Goal: Information Seeking & Learning: Check status

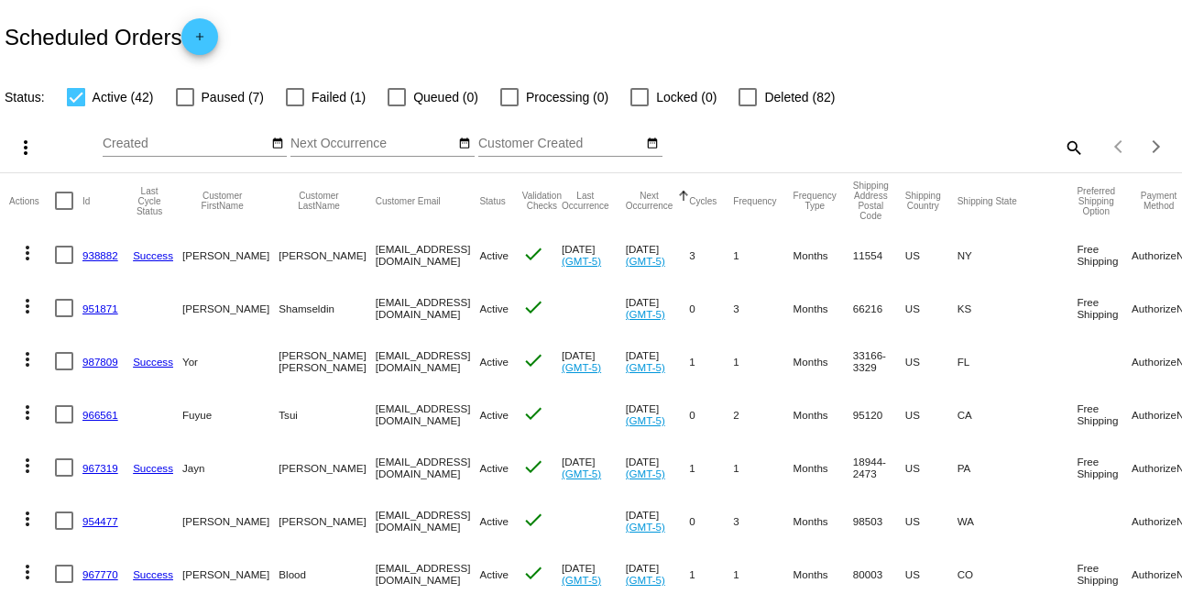
click at [509, 144] on input "Customer Created" at bounding box center [560, 143] width 165 height 15
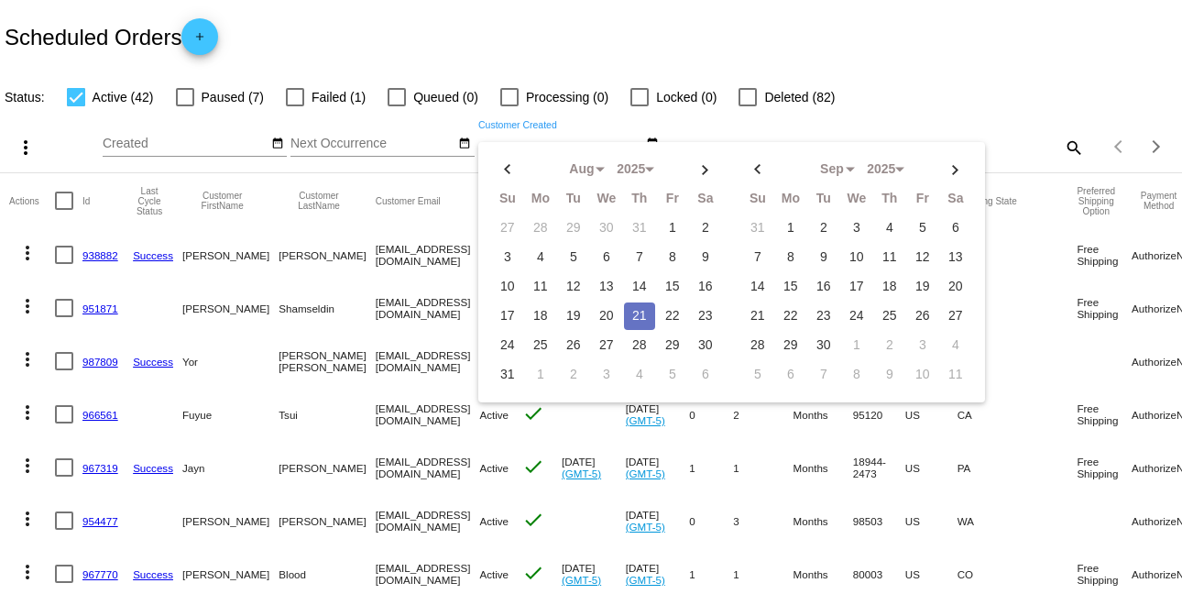
paste input "[EMAIL_ADDRESS][DOMAIN_NAME]"
type input "[EMAIL_ADDRESS][DOMAIN_NAME]"
click at [766, 125] on div "Aug Jan Feb Mar Apr Su Mo" at bounding box center [446, 147] width 687 height 52
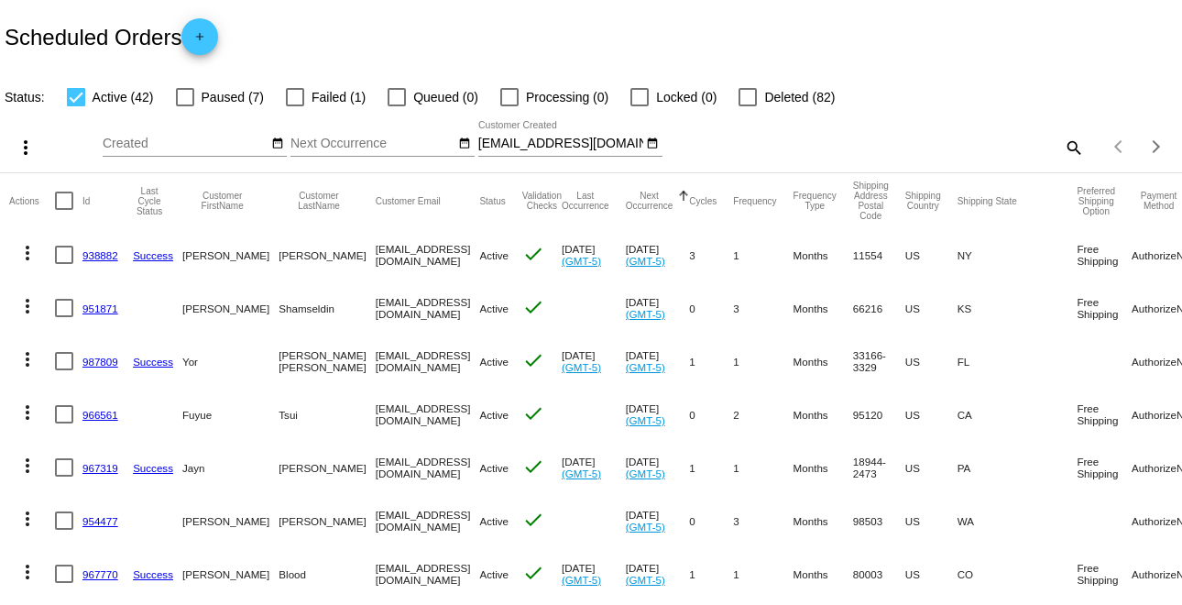
click at [552, 145] on input "[EMAIL_ADDRESS][DOMAIN_NAME]" at bounding box center [560, 143] width 165 height 15
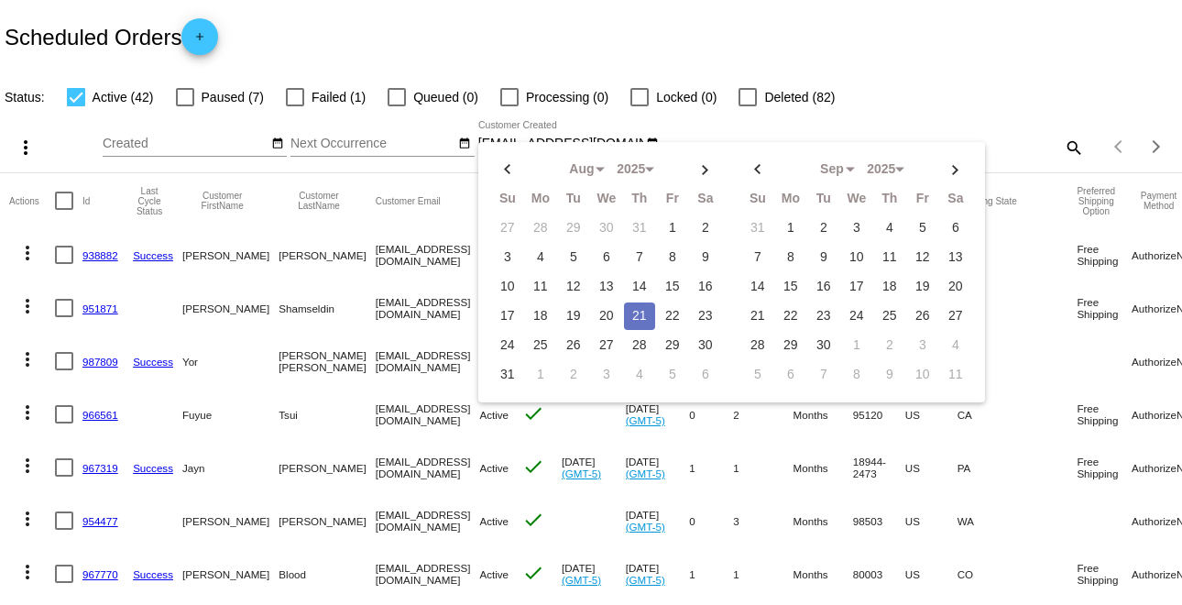
click at [552, 145] on div "Aug Jan Feb Mar Apr Su Mo Tu We Th Fr Sa" at bounding box center [731, 272] width 507 height 260
click at [802, 115] on div "more_vert Aug Jan Feb Mar [DATE]" at bounding box center [591, 140] width 1182 height 65
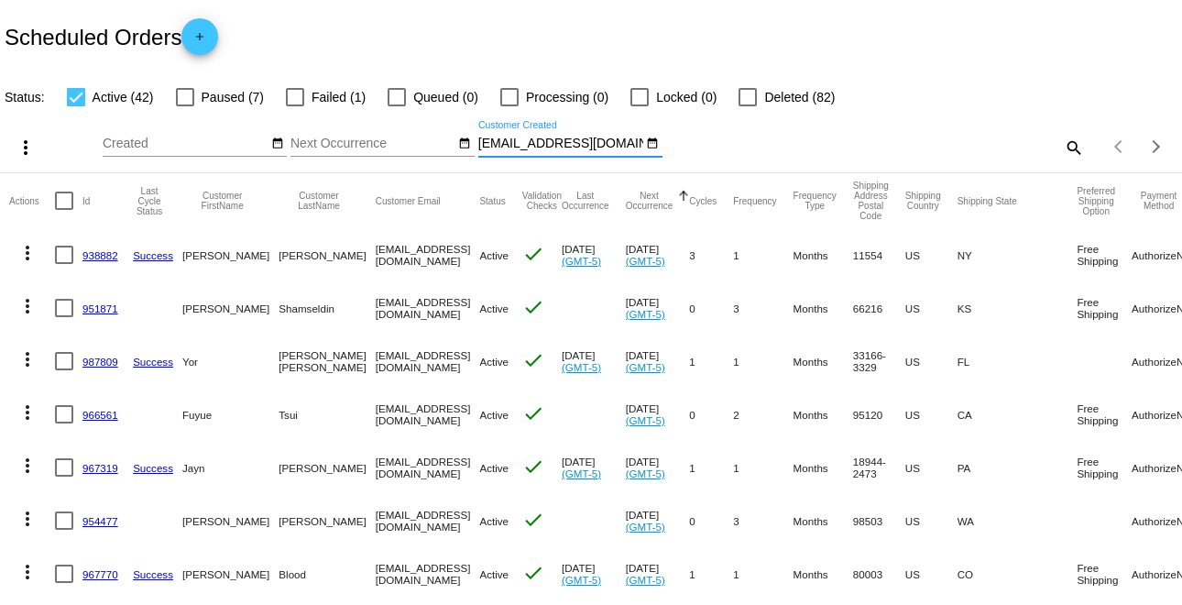
drag, startPoint x: 629, startPoint y: 142, endPoint x: 451, endPoint y: 140, distance: 178.6
click at [451, 140] on div "Aug Jan Feb Mar Apr Su Mo" at bounding box center [446, 147] width 687 height 52
click at [1062, 143] on mat-icon "search" at bounding box center [1073, 147] width 22 height 28
click at [907, 131] on div "Search" at bounding box center [937, 139] width 294 height 36
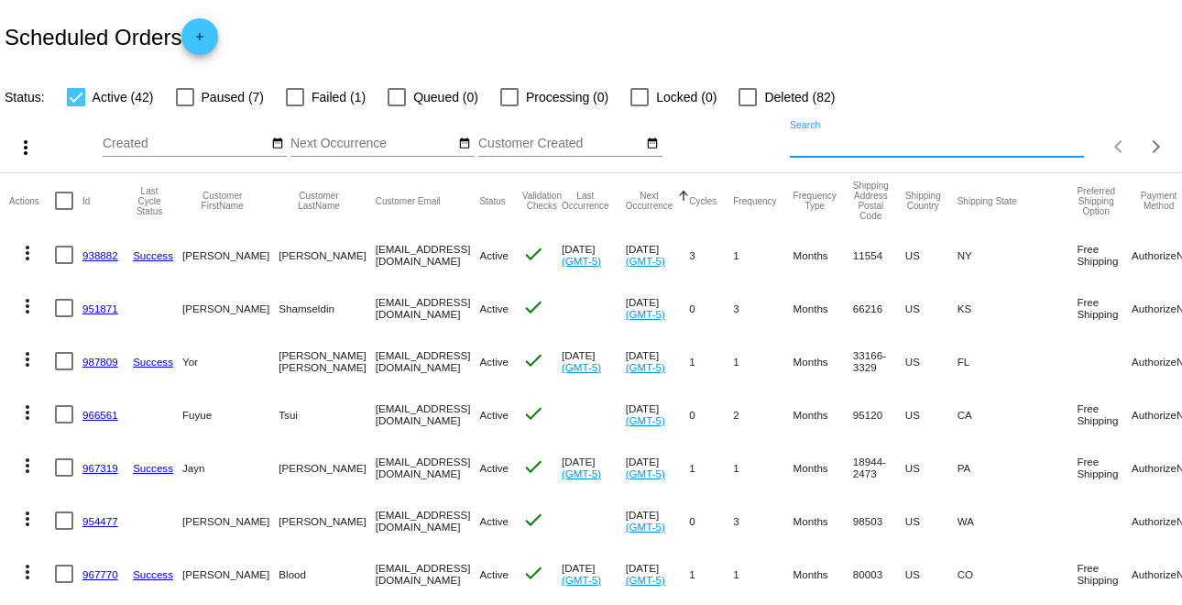
click at [900, 138] on input "Search" at bounding box center [937, 143] width 294 height 15
paste input "[EMAIL_ADDRESS][DOMAIN_NAME]"
type input "[EMAIL_ADDRESS][DOMAIN_NAME]"
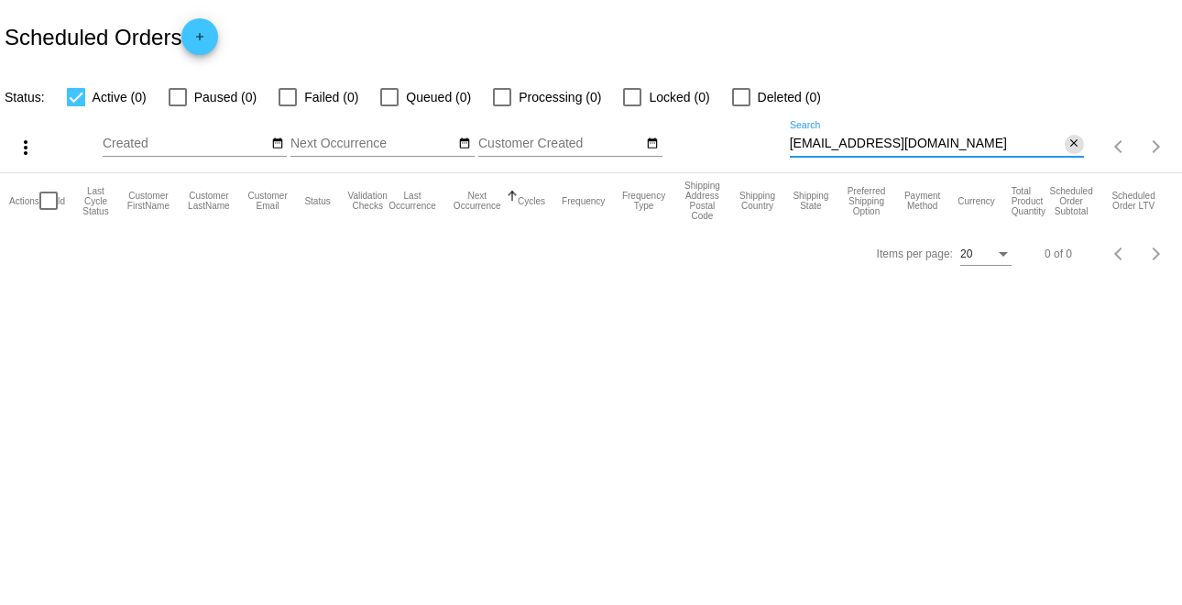
click at [1080, 144] on mat-icon "close" at bounding box center [1073, 143] width 13 height 15
click at [973, 147] on div "search" at bounding box center [937, 147] width 294 height 28
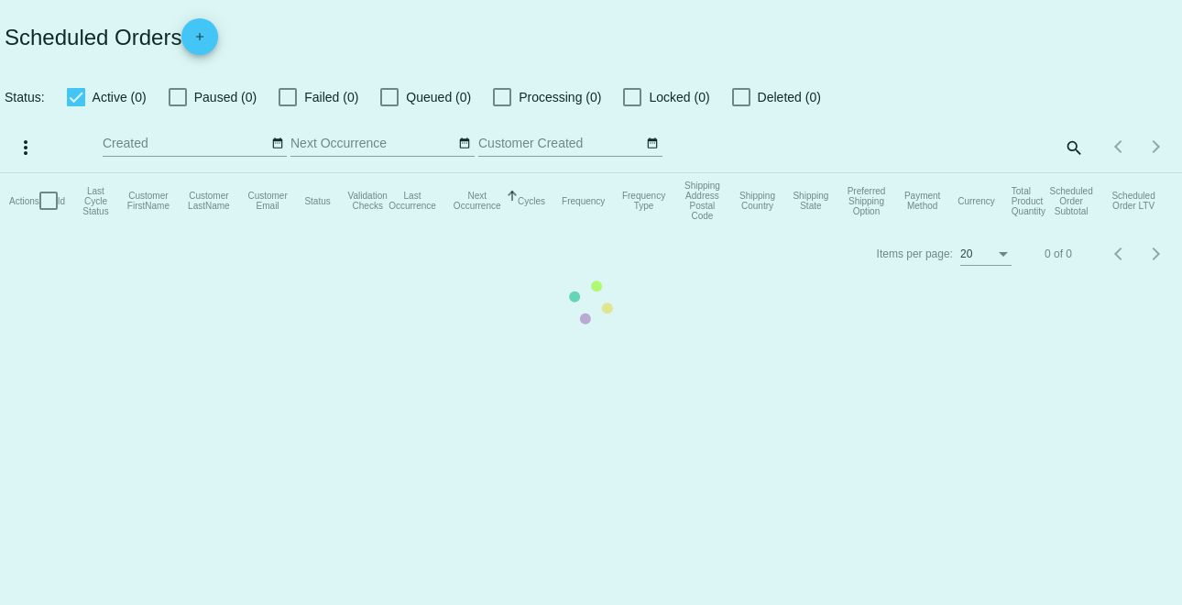
click at [1064, 143] on app-dashboard-scheduled-orders "Scheduled Orders add Status: Active (0) Paused (0) Failed (0) Queued (0) Proces…" at bounding box center [591, 139] width 1182 height 279
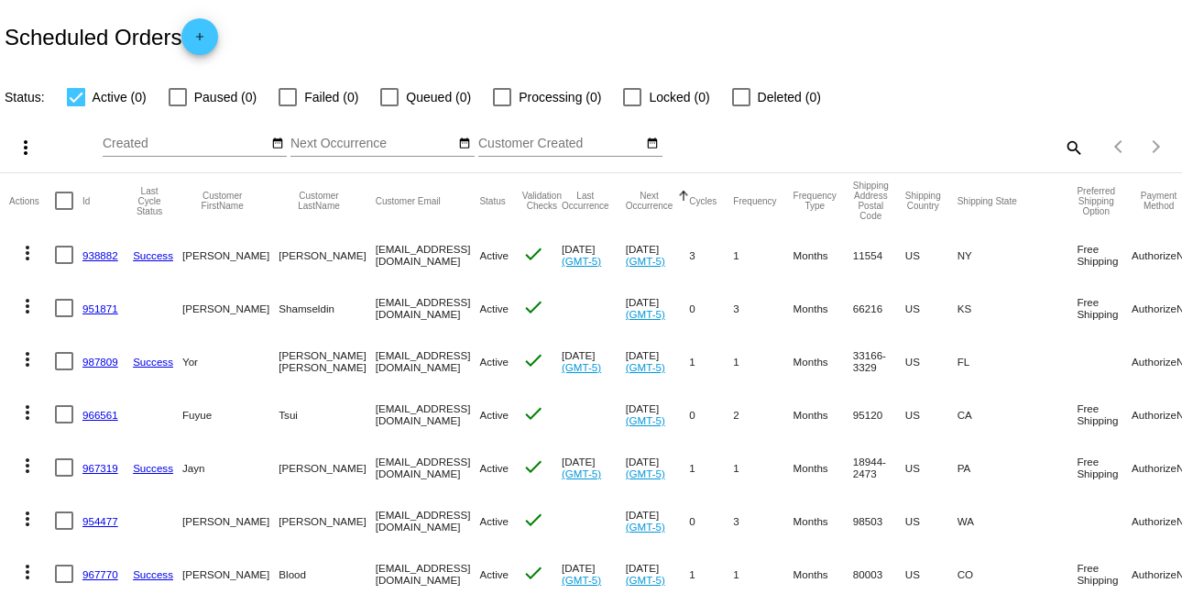
click at [1062, 146] on mat-icon "search" at bounding box center [1073, 147] width 22 height 28
click at [991, 145] on input "Search" at bounding box center [937, 143] width 294 height 15
paste input "[PERSON_NAME]"
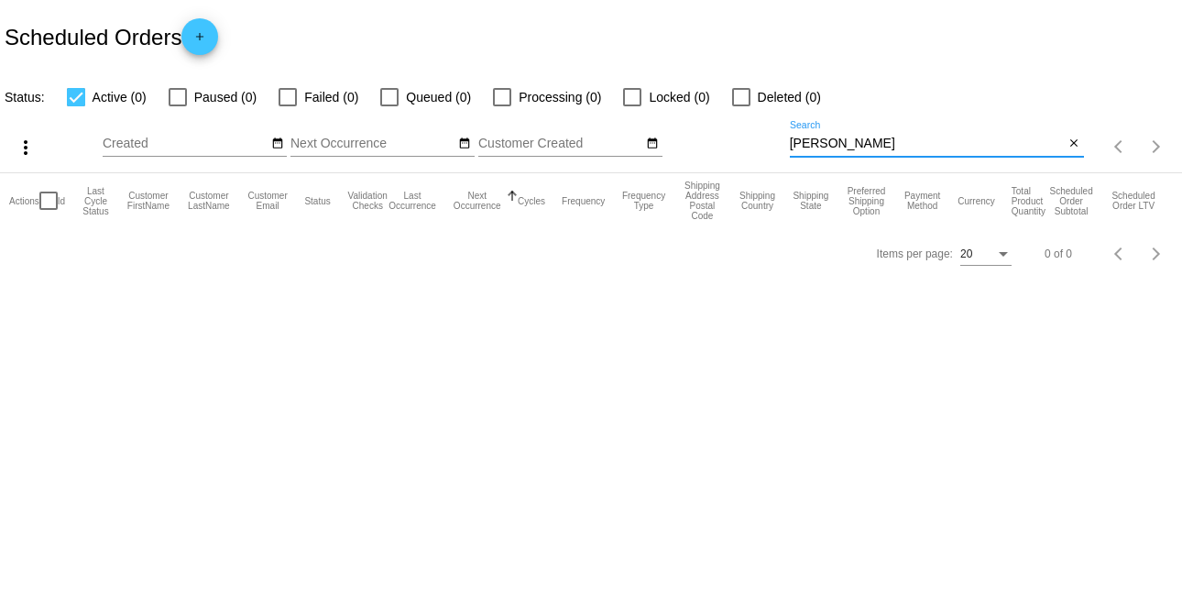
drag, startPoint x: 901, startPoint y: 147, endPoint x: 736, endPoint y: 136, distance: 166.2
click at [736, 136] on div "more_vert Aug Jan Feb Mar [DATE]" at bounding box center [591, 140] width 1182 height 65
paste input "[EMAIL_ADDRESS][DOMAIN_NAME]"
type input "[EMAIL_ADDRESS][DOMAIN_NAME]"
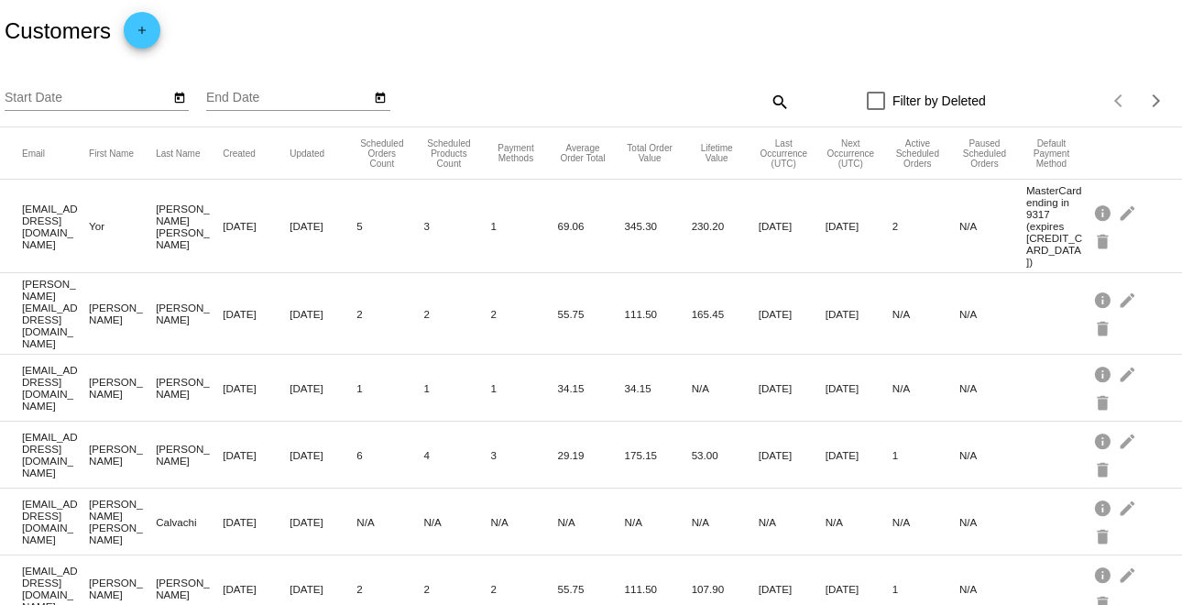
click at [768, 96] on mat-icon "search" at bounding box center [779, 101] width 22 height 28
click at [627, 100] on input "Search" at bounding box center [642, 98] width 294 height 15
paste input "[EMAIL_ADDRESS][DOMAIN_NAME]"
type input "[EMAIL_ADDRESS][DOMAIN_NAME]"
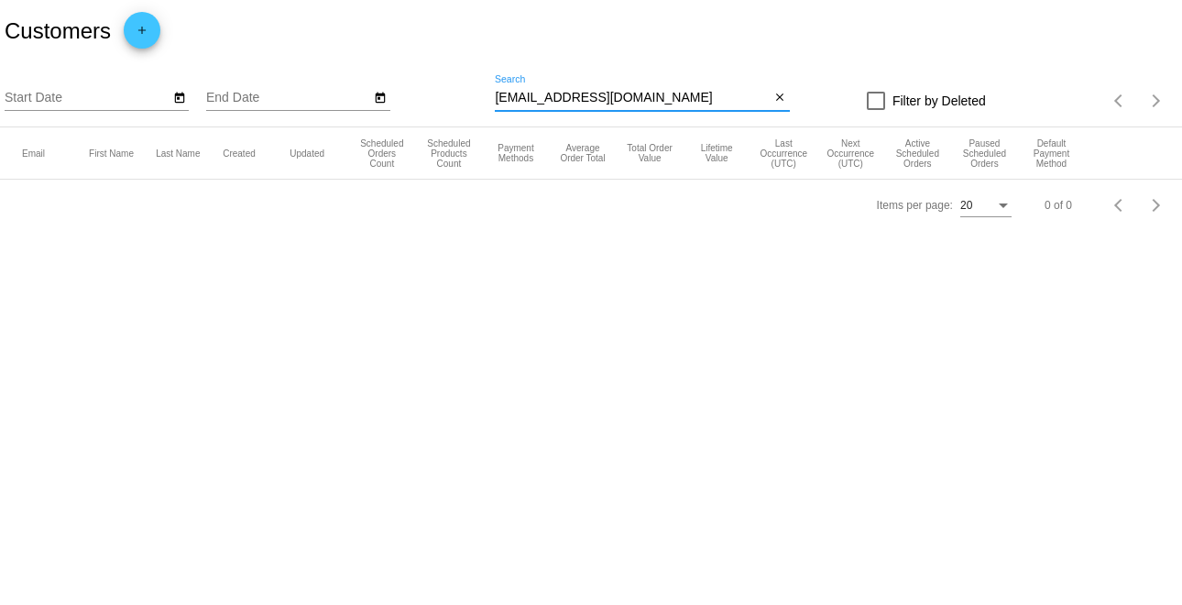
drag, startPoint x: 657, startPoint y: 96, endPoint x: 486, endPoint y: 87, distance: 171.5
click at [486, 87] on div "Start Date End Date taramairfortide@gmail.com Search close Filter by Deleted It…" at bounding box center [591, 94] width 1182 height 65
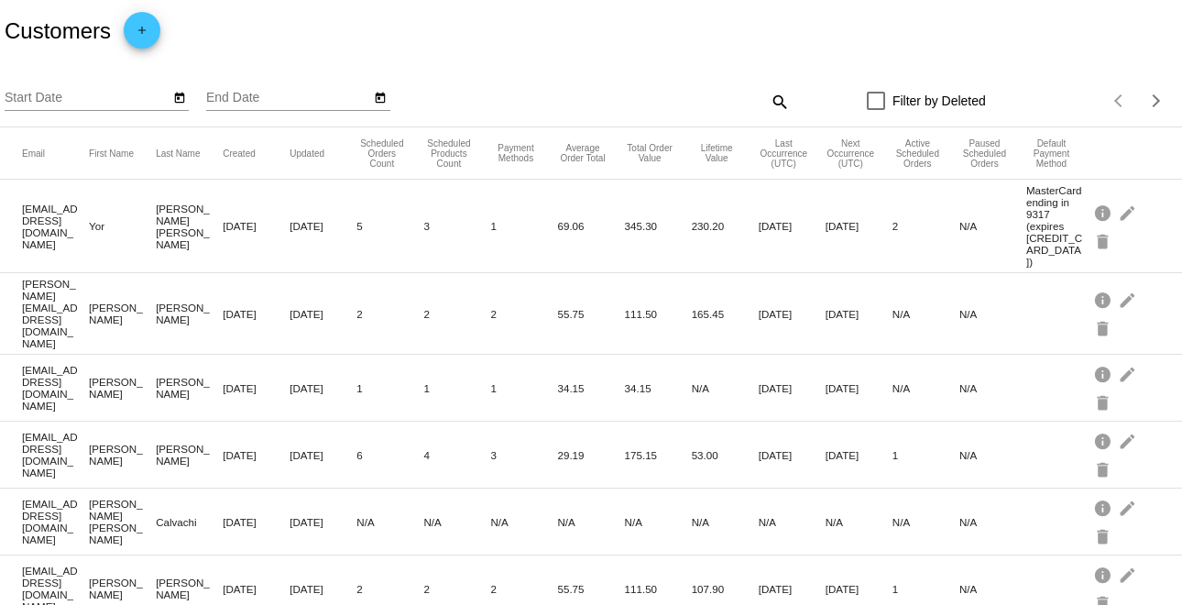
click at [768, 95] on mat-icon "search" at bounding box center [779, 101] width 22 height 28
click at [682, 110] on div "Search" at bounding box center [642, 101] width 294 height 52
click at [641, 100] on input "Search" at bounding box center [642, 98] width 294 height 15
paste input "[PERSON_NAME]"
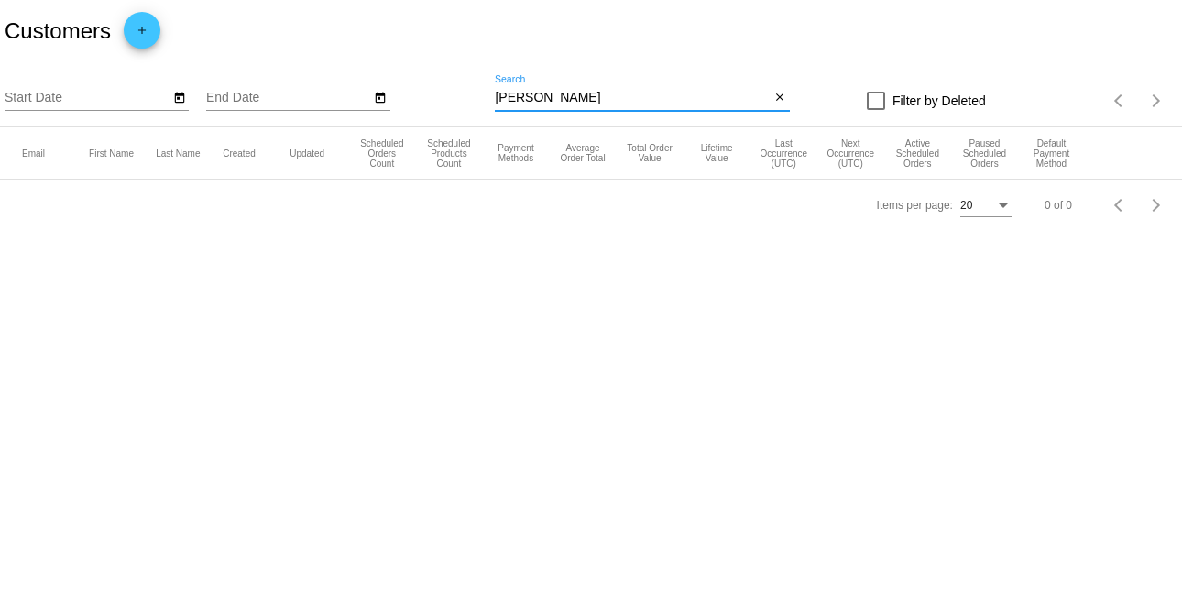
drag, startPoint x: 531, startPoint y: 93, endPoint x: 481, endPoint y: 100, distance: 50.8
click at [481, 100] on div "Start Date End Date Roxie Davis Search close Filter by Deleted Items per page: …" at bounding box center [591, 94] width 1182 height 65
type input "Davis"
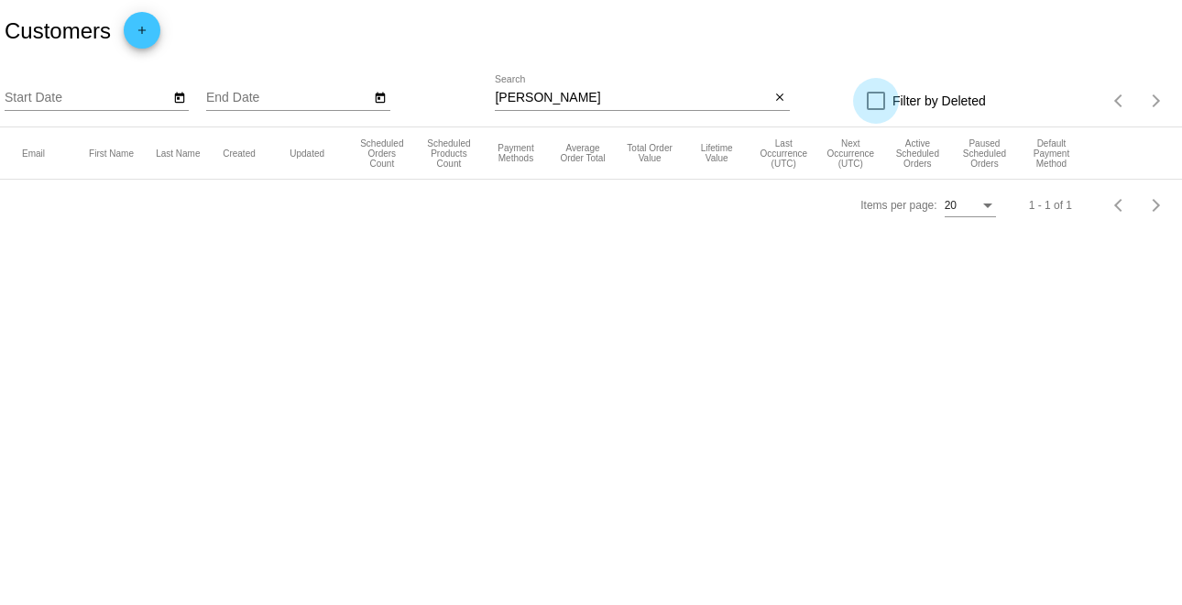
click at [876, 98] on div at bounding box center [876, 101] width 18 height 18
click at [876, 110] on input "Filter by Deleted" at bounding box center [875, 110] width 1 height 1
click at [724, 85] on div "Davis Search" at bounding box center [632, 93] width 275 height 36
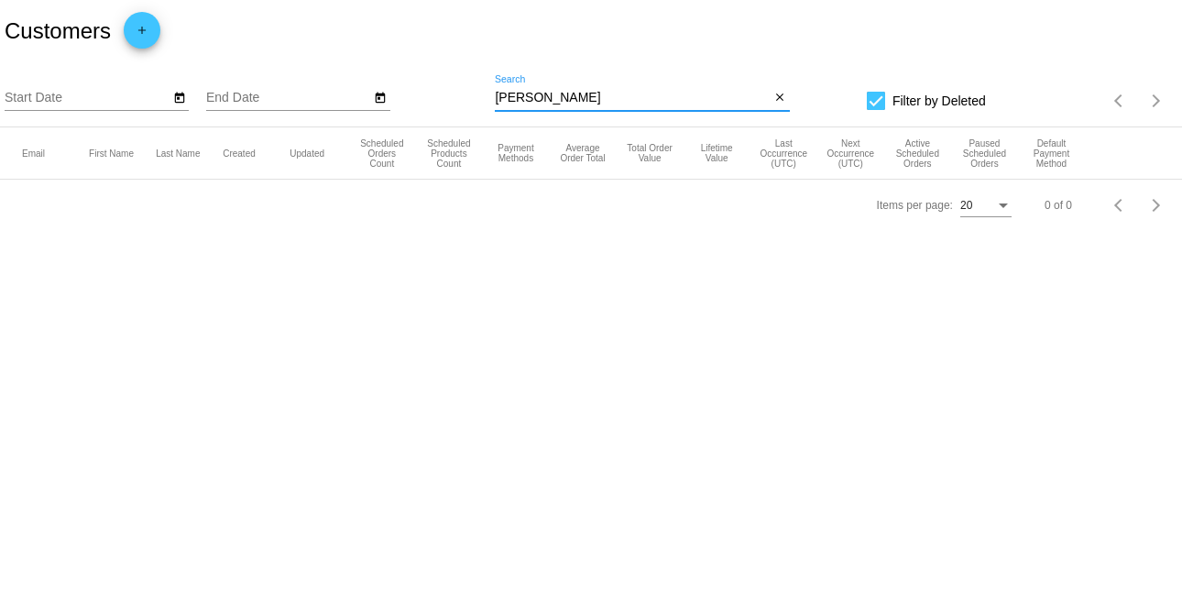
click at [879, 102] on div at bounding box center [876, 101] width 18 height 18
click at [876, 110] on input "Filter by Deleted" at bounding box center [875, 110] width 1 height 1
checkbox input "false"
